Goal: Find specific page/section: Find specific page/section

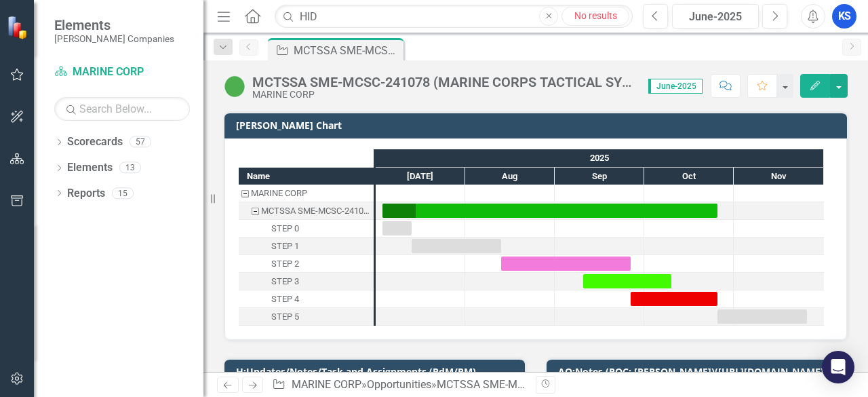
drag, startPoint x: 316, startPoint y: 17, endPoint x: 309, endPoint y: 21, distance: 8.5
click at [308, 19] on input "HID" at bounding box center [454, 17] width 358 height 24
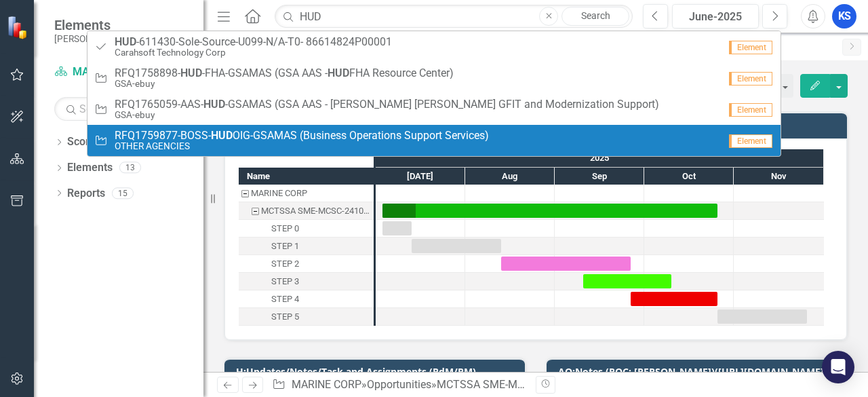
click at [227, 142] on small "OTHER AGENCIES" at bounding box center [302, 146] width 374 height 10
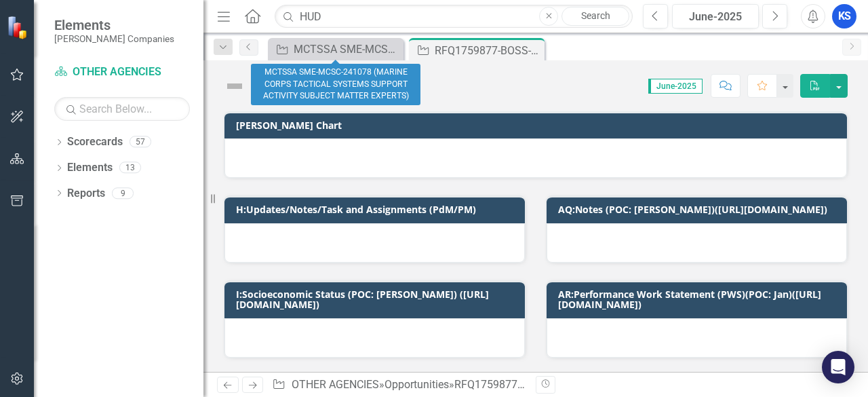
drag, startPoint x: 392, startPoint y: 47, endPoint x: 391, endPoint y: 60, distance: 12.3
click at [0, 0] on icon "Close" at bounding box center [0, 0] width 0 height 0
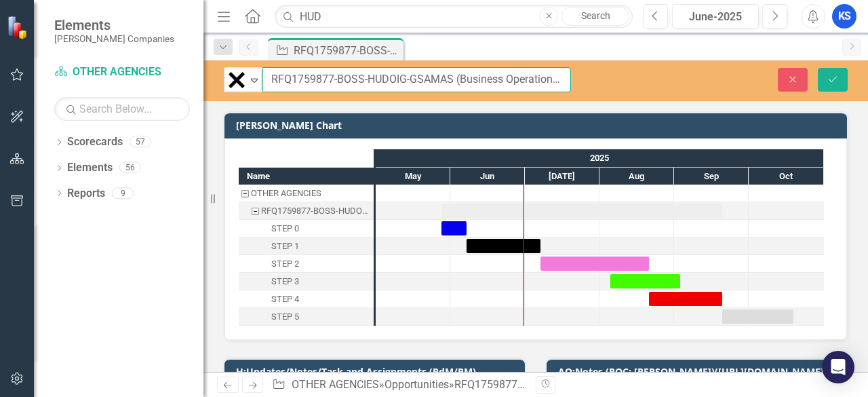
click at [362, 80] on input "RFQ1759877-BOSS-HUDOIG-GSAMAS (Business Operations Support Services)" at bounding box center [416, 79] width 309 height 25
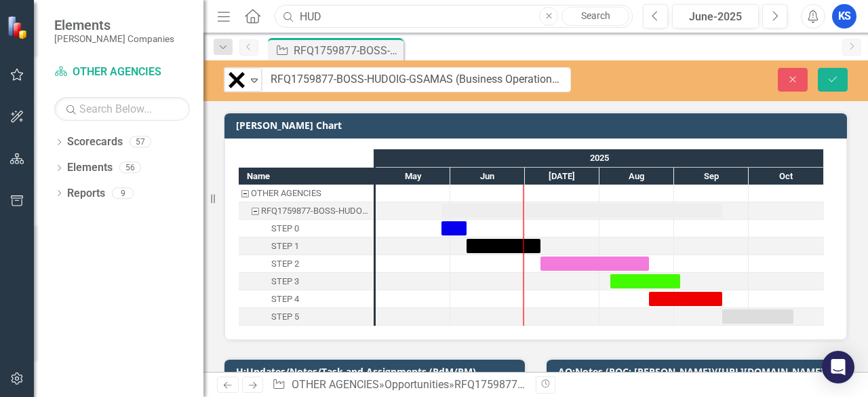
click at [359, 12] on input "HUD" at bounding box center [454, 17] width 358 height 24
click at [271, 28] on form "Search HUD Close Search" at bounding box center [450, 17] width 358 height 24
type input "PETMSS"
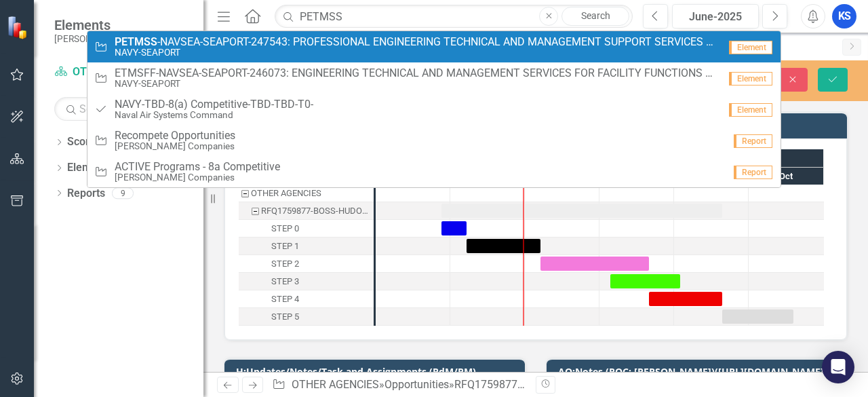
click at [186, 45] on span "PETMSS -NAVSEA-SEAPORT-247543: PROFESSIONAL ENGINEERING TECHNICAL AND MANAGEMEN…" at bounding box center [417, 42] width 604 height 12
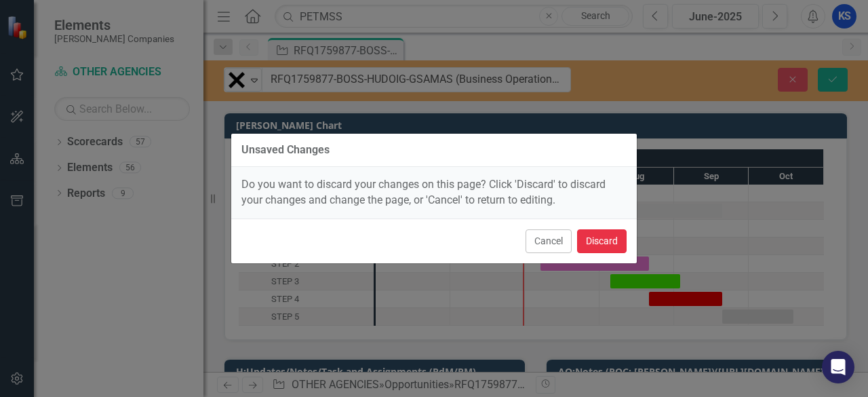
click at [604, 234] on button "Discard" at bounding box center [602, 241] width 50 height 24
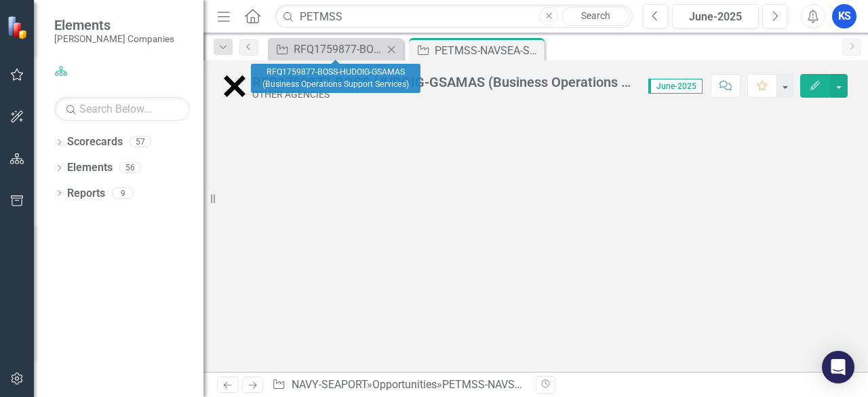
click at [393, 52] on icon "Close" at bounding box center [392, 49] width 14 height 11
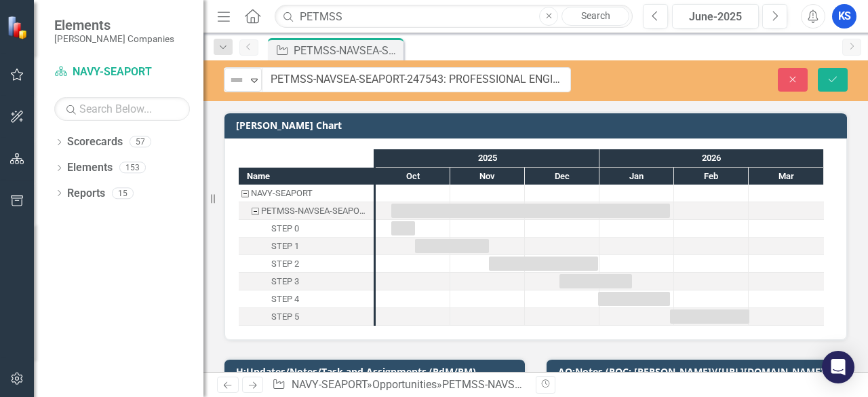
click at [337, 78] on input "PETMSS-NAVSEA-SEAPORT-247543: PROFESSIONAL ENGINEERING TECHNICAL AND MANAGEMENT…" at bounding box center [416, 79] width 309 height 25
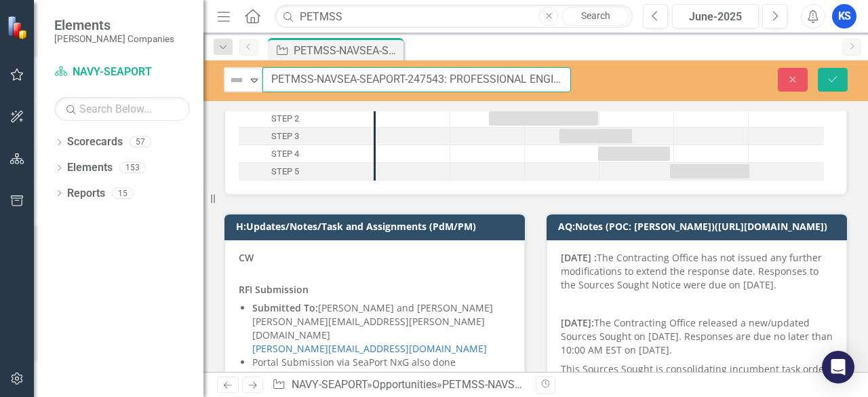
scroll to position [203, 0]
